Goal: Task Accomplishment & Management: Use online tool/utility

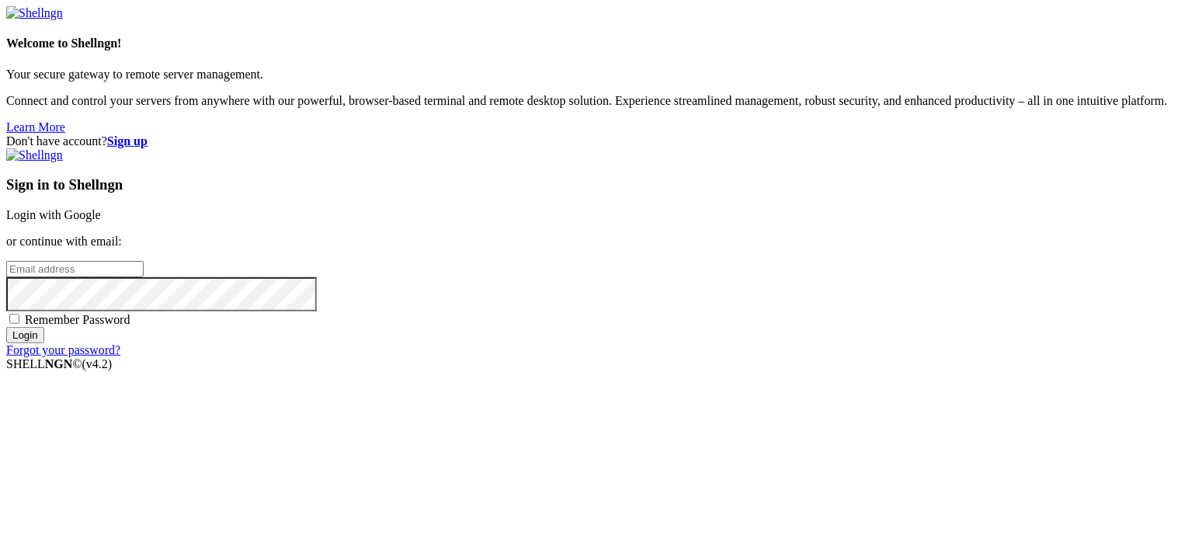
type input "root"
click at [101, 208] on link "Login with Google" at bounding box center [53, 214] width 95 height 13
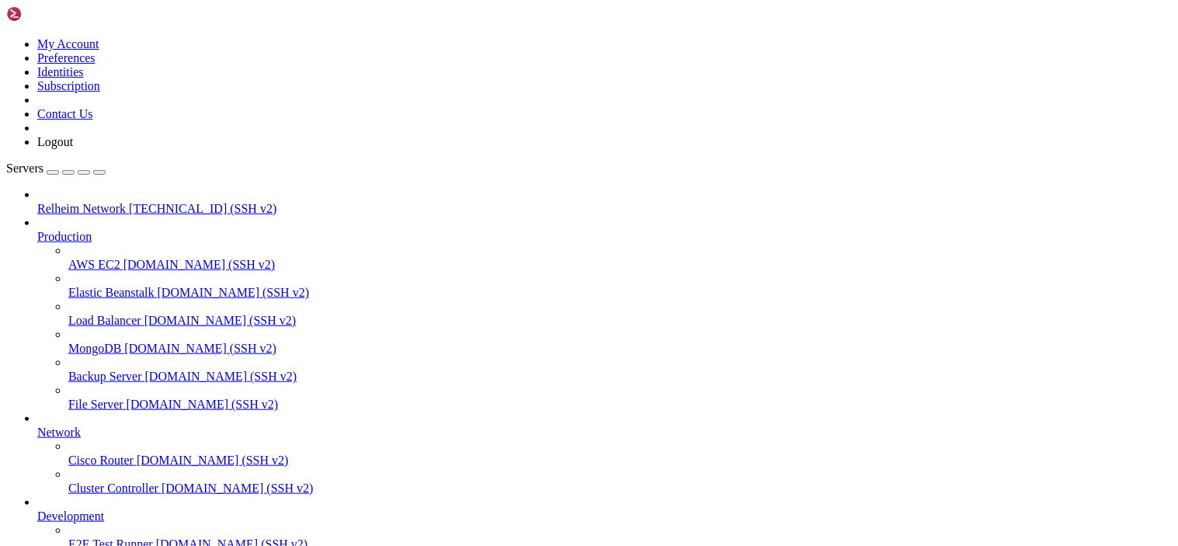
drag, startPoint x: 655, startPoint y: 1304, endPoint x: 15, endPoint y: 1011, distance: 704.1
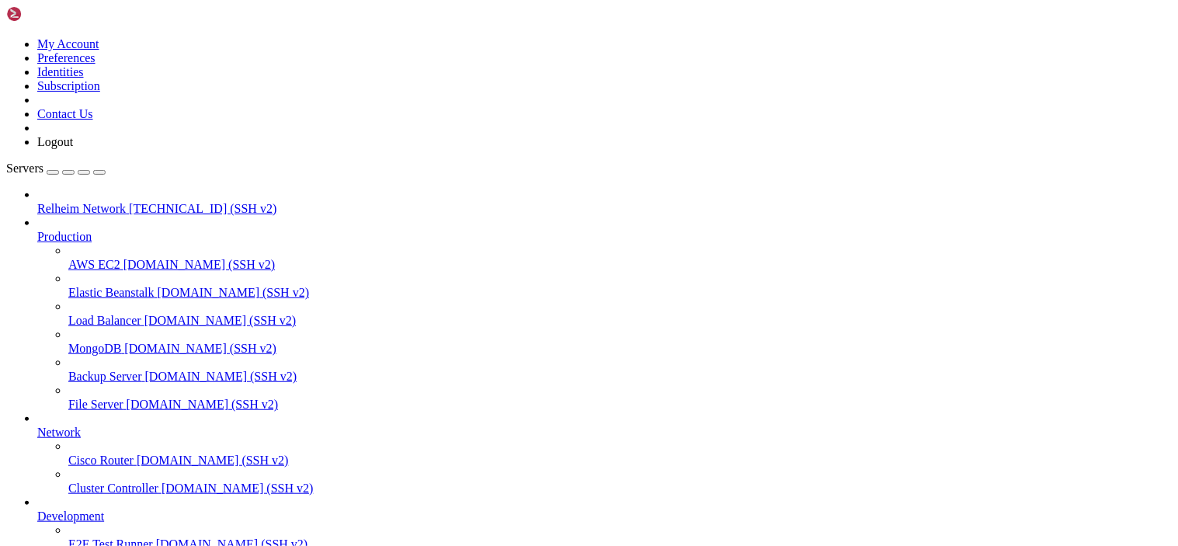
drag, startPoint x: 224, startPoint y: 1311, endPoint x: 144, endPoint y: 1272, distance: 88.9
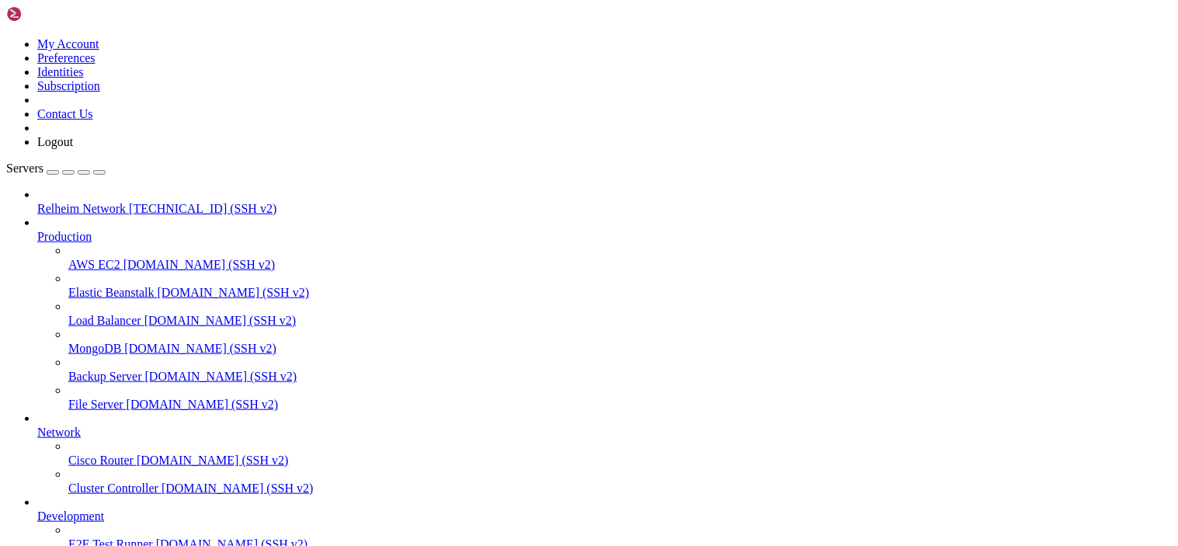
click at [54, 471] on span " fail2ban" at bounding box center [31, 477] width 45 height 13
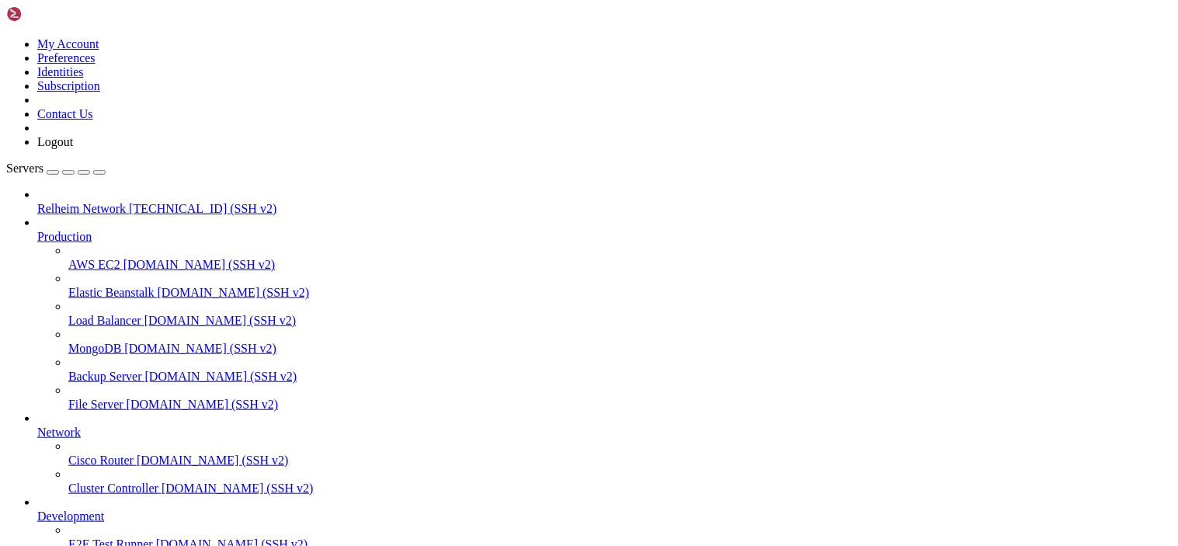
click at [54, 471] on span " fail2ban" at bounding box center [31, 477] width 45 height 13
type input "/etc/fail2ban/jail.d"
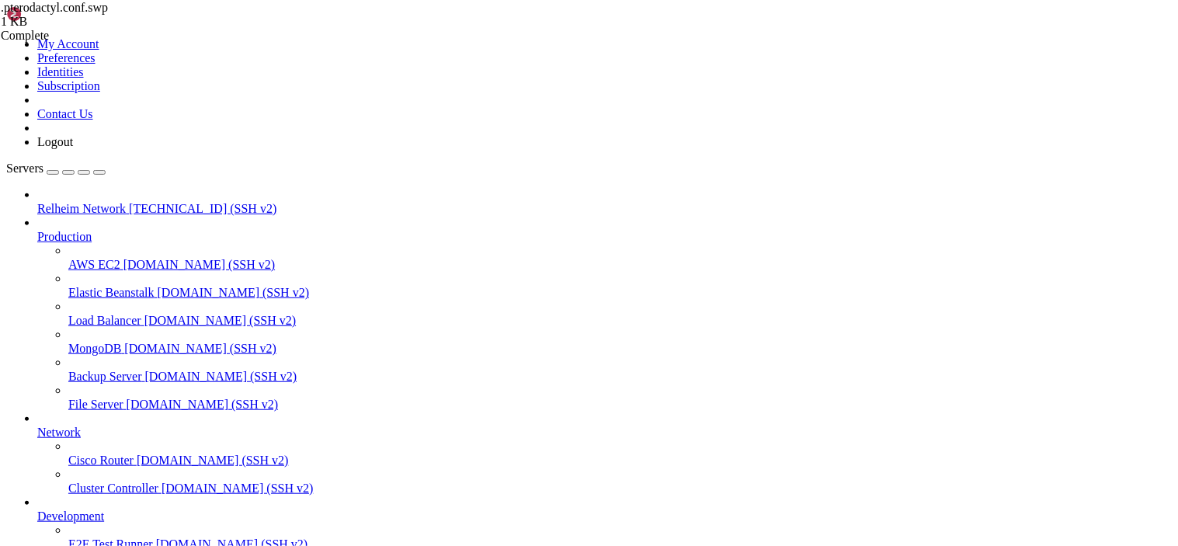
drag, startPoint x: 328, startPoint y: 163, endPoint x: 234, endPoint y: 164, distance: 93.9
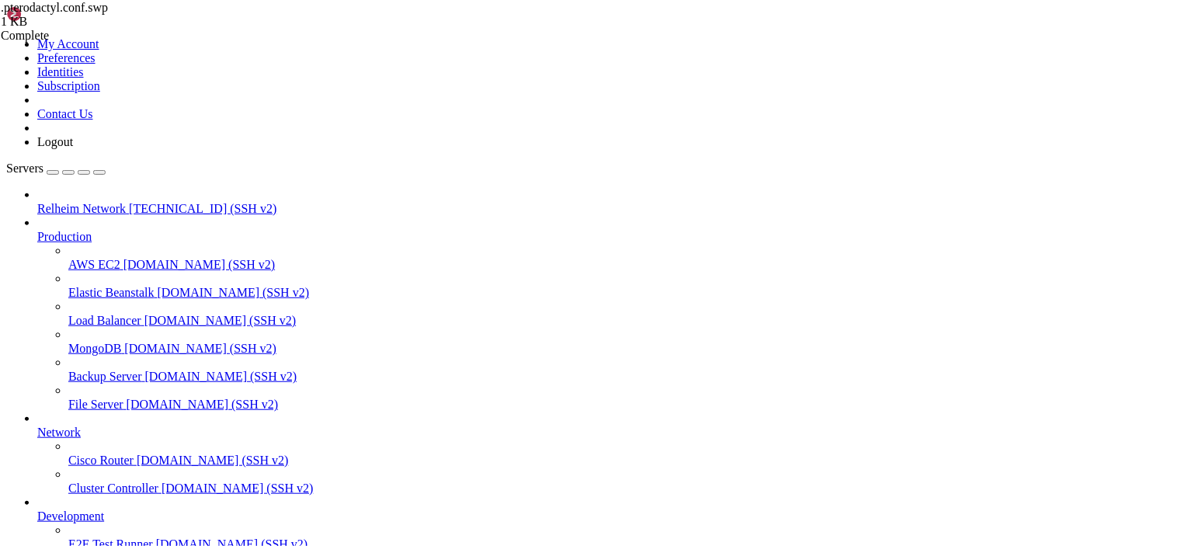
drag, startPoint x: 481, startPoint y: 60, endPoint x: 301, endPoint y: 81, distance: 181.3
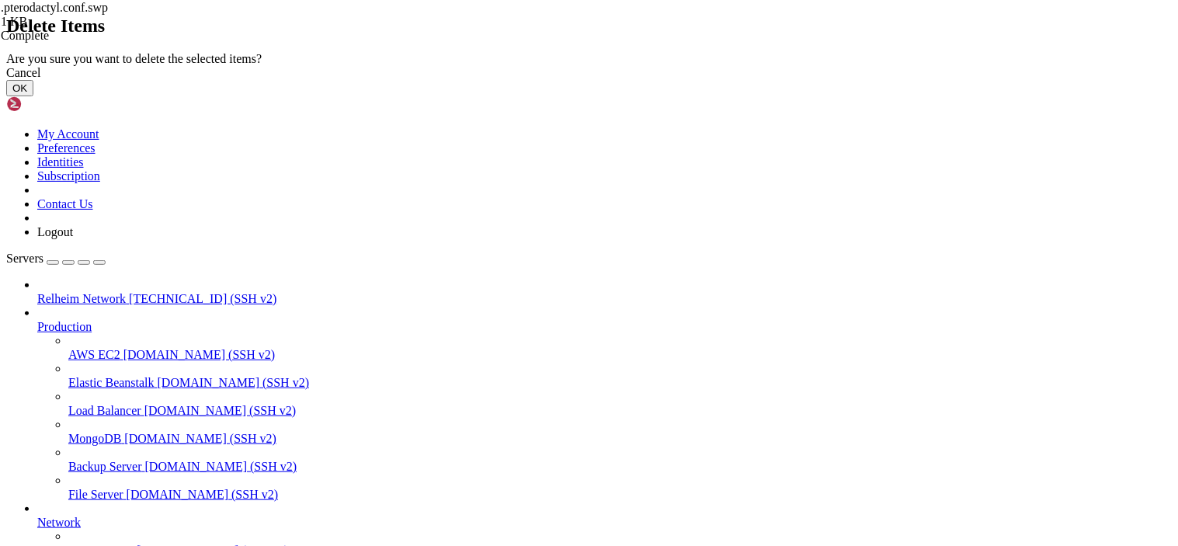
click at [33, 96] on button "OK" at bounding box center [19, 88] width 27 height 16
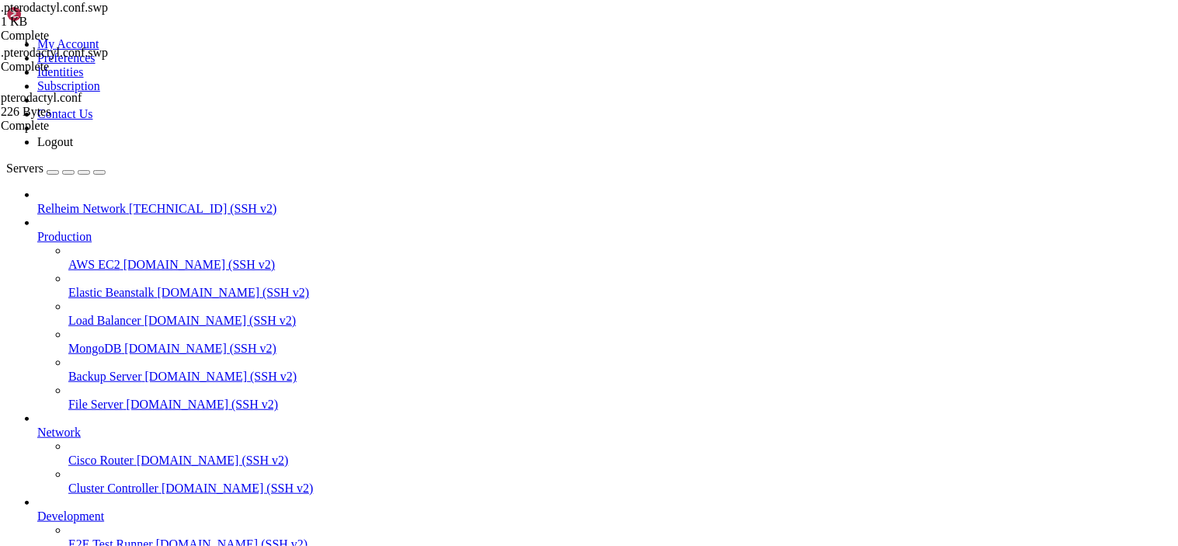
type textarea "[pterodactyl]"
drag, startPoint x: 1165, startPoint y: 59, endPoint x: 1139, endPoint y: 59, distance: 26.4
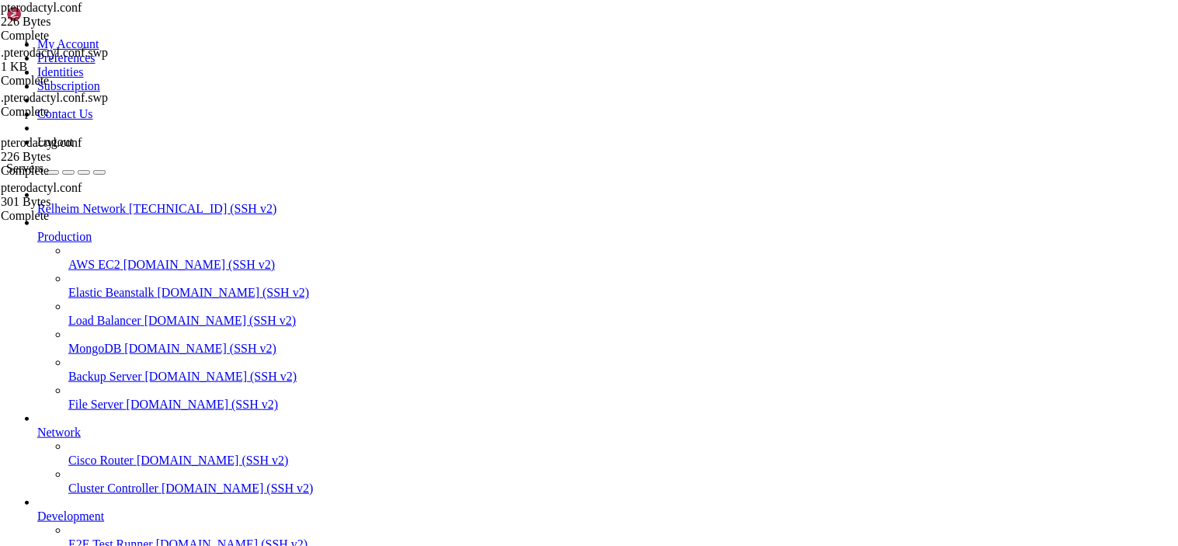
type input "/etc/fail2ban"
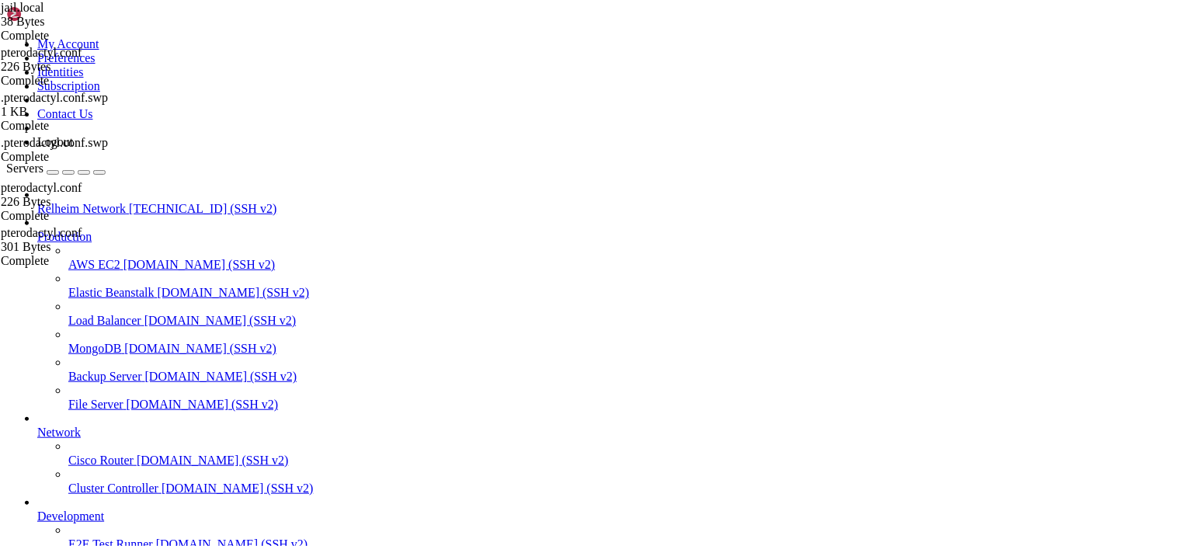
drag, startPoint x: 491, startPoint y: 215, endPoint x: 187, endPoint y: 102, distance: 323.7
type textarea "[DEFAULT]"
type textarea "ignoreip = [URL] [TECHNICAL_ID]"
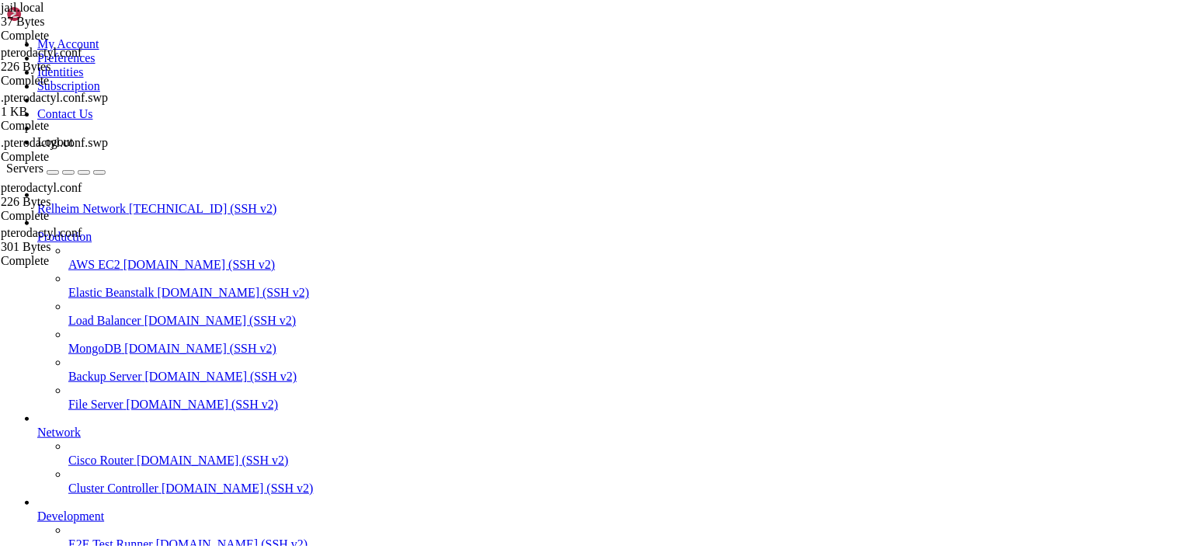
type input "/etc/fail2ban/jail.d"
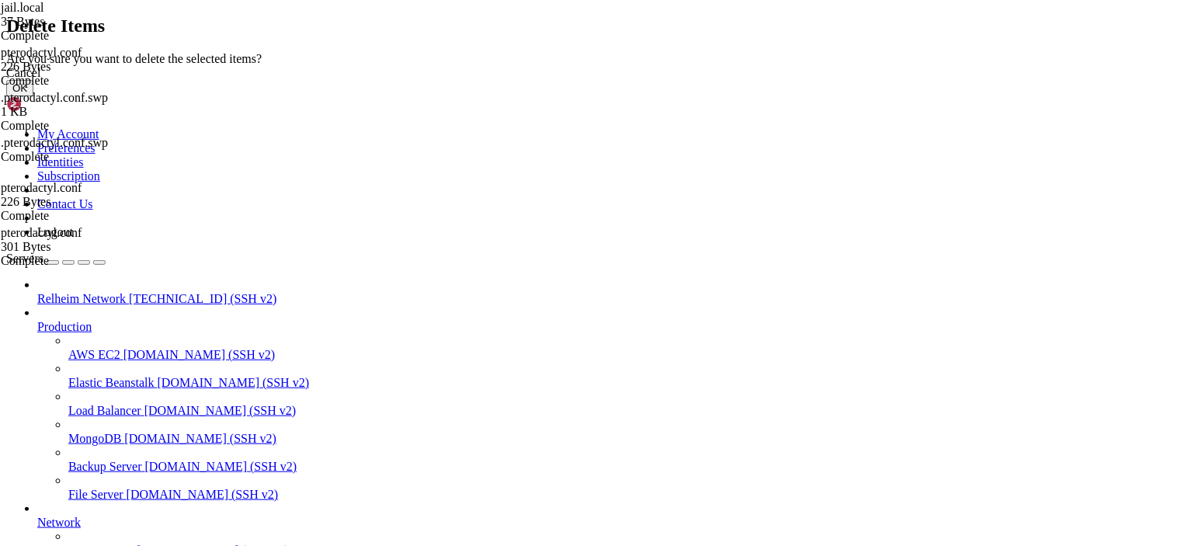
click at [33, 96] on button "OK" at bounding box center [19, 88] width 27 height 16
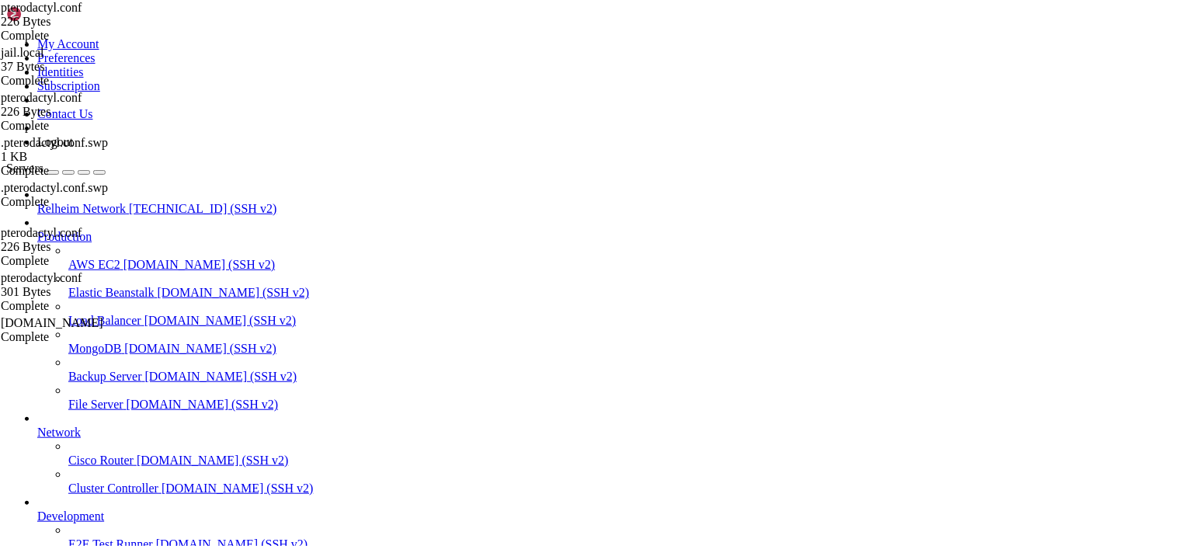
type textarea "action = iptables-multiport[name=pterodactyl, port="80,443", protocol=tcp]"
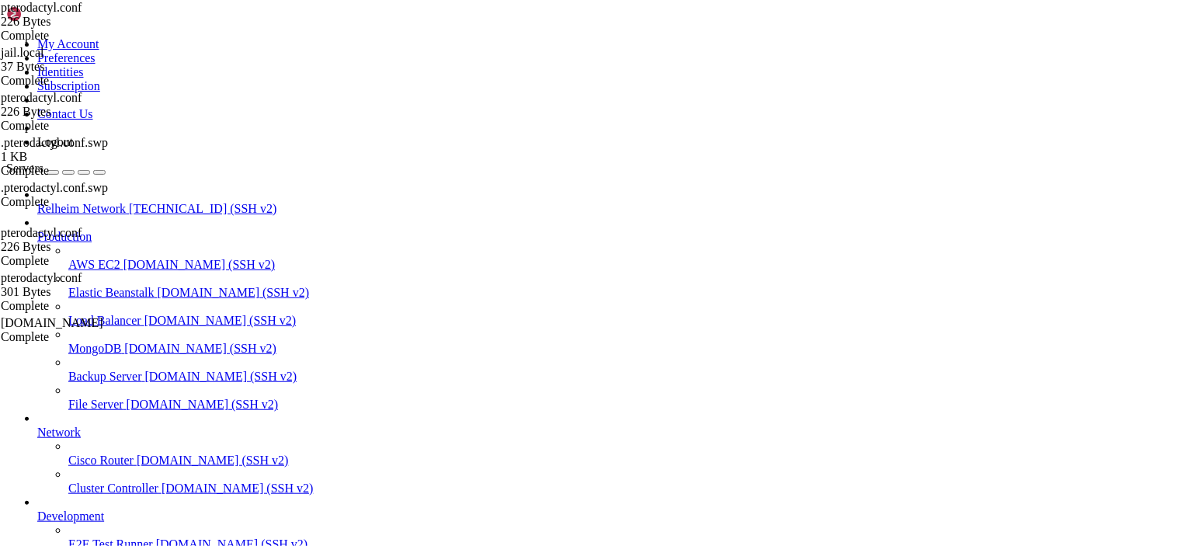
type input "/etc/fail2ban/filter.d"
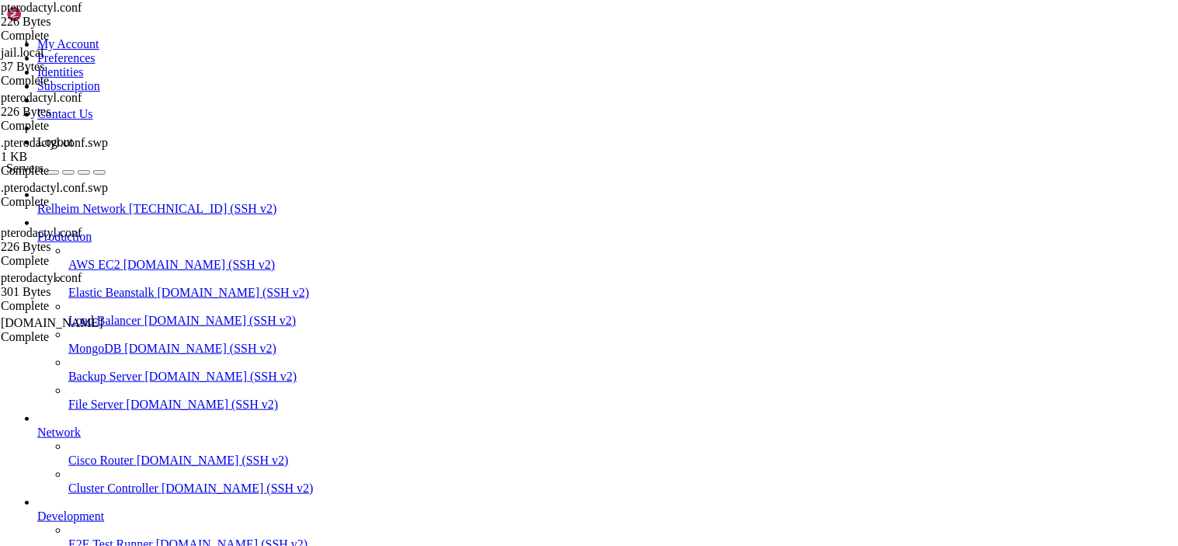
scroll to position [812, 0]
click at [335, 493] on td " pterodactyl.conf" at bounding box center [234, 501] width 452 height 16
click at [937, 501] on icon at bounding box center [937, 501] width 0 height 0
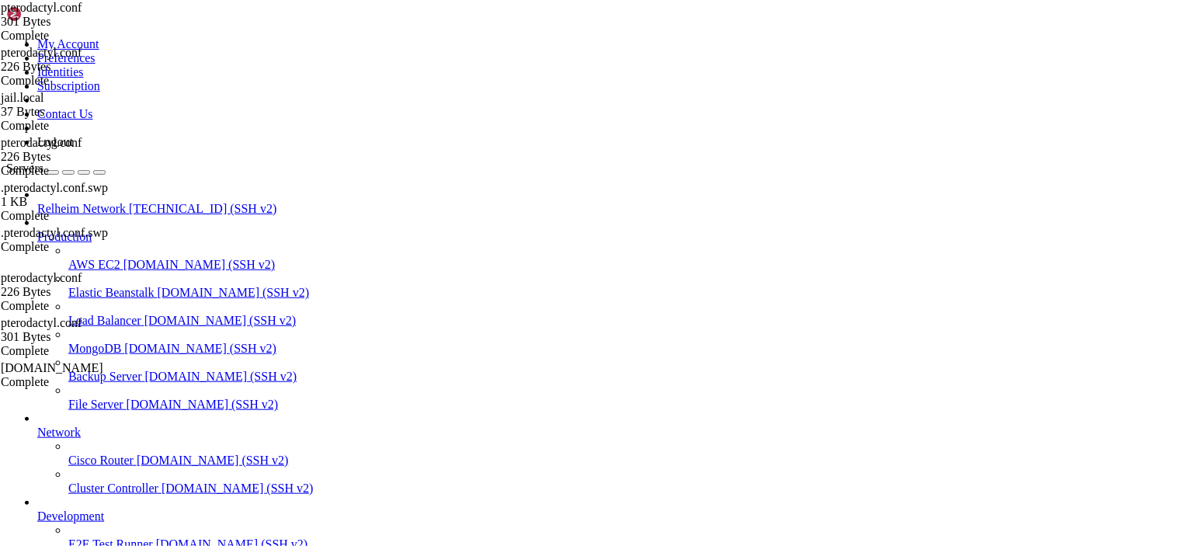
type textarea "[Definition]"
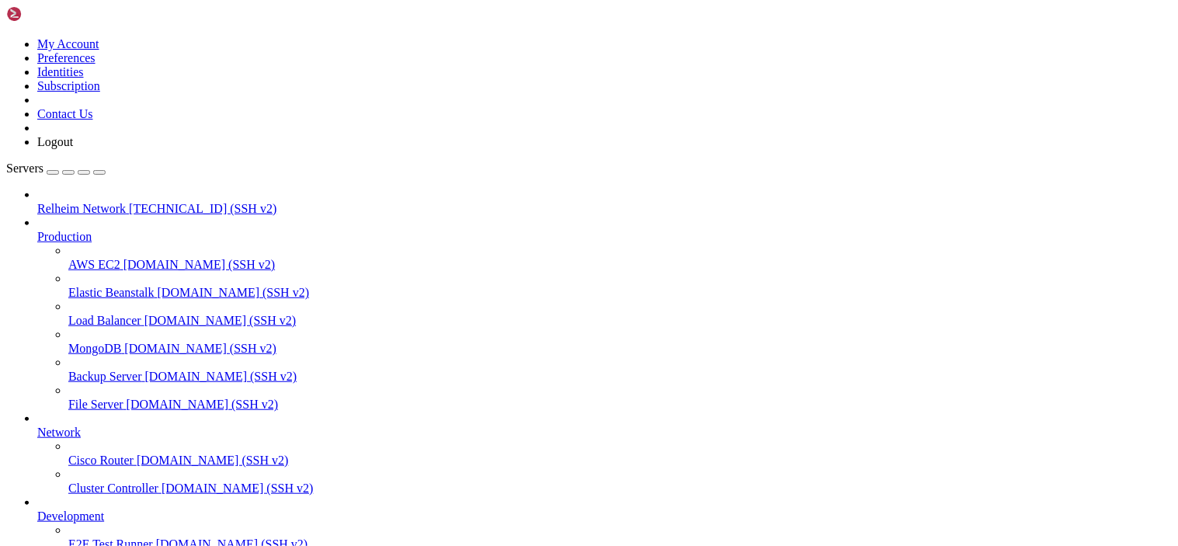
scroll to position [195052, 0]
drag, startPoint x: 328, startPoint y: 1307, endPoint x: 16, endPoint y: 1145, distance: 352.4
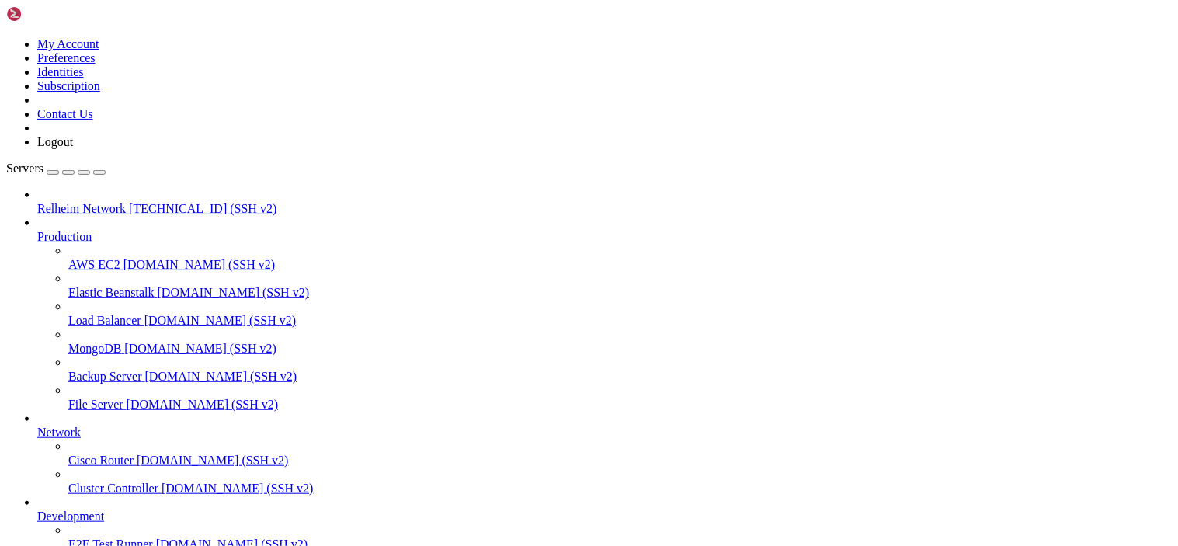
scroll to position [195509, 0]
drag, startPoint x: 415, startPoint y: 1047, endPoint x: 397, endPoint y: 1139, distance: 93.3
